Goal: Transaction & Acquisition: Purchase product/service

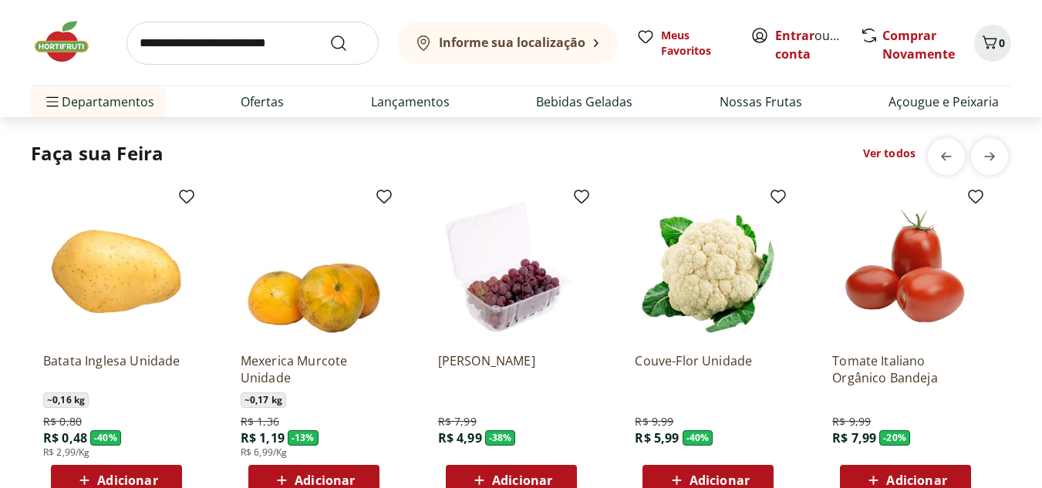
scroll to position [1217, 0]
